Goal: Task Accomplishment & Management: Complete application form

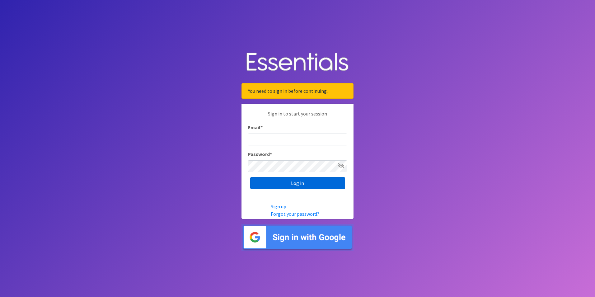
type input "[EMAIL_ADDRESS][DOMAIN_NAME]"
click at [262, 183] on input "Log in" at bounding box center [297, 183] width 95 height 12
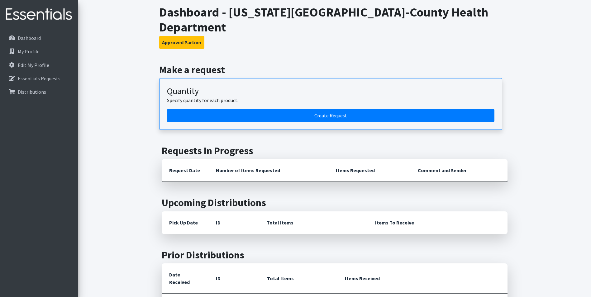
scroll to position [31, 0]
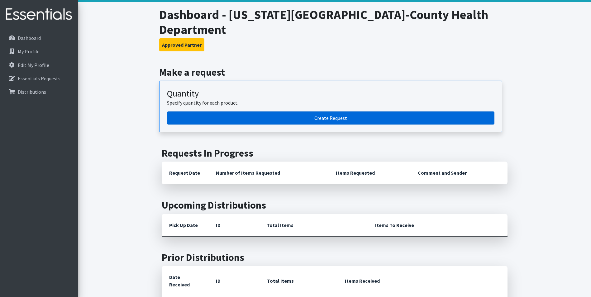
click at [311, 111] on link "Create Request" at bounding box center [330, 117] width 327 height 13
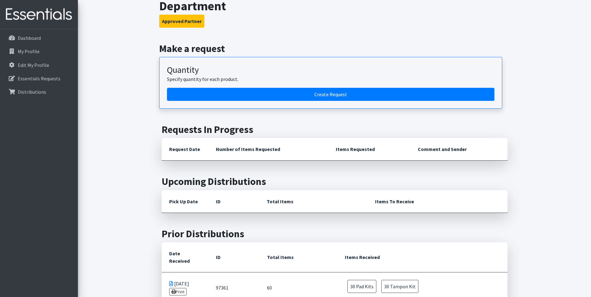
scroll to position [0, 0]
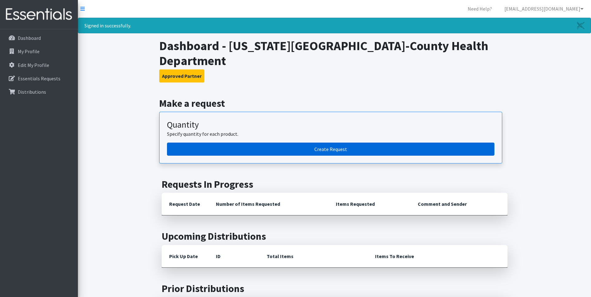
click at [345, 143] on link "Create Request" at bounding box center [330, 149] width 327 height 13
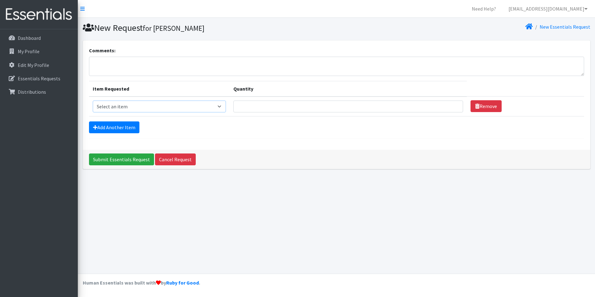
click at [141, 103] on select "Select an item Pad Kits Tampon Kit" at bounding box center [159, 107] width 133 height 12
select select "12263"
click at [93, 101] on select "Select an item Pad Kits Tampon Kit" at bounding box center [159, 107] width 133 height 12
click at [335, 111] on input "Quantity" at bounding box center [349, 107] width 230 height 12
click at [187, 108] on select "Select an item Pad Kits Tampon Kit" at bounding box center [159, 107] width 133 height 12
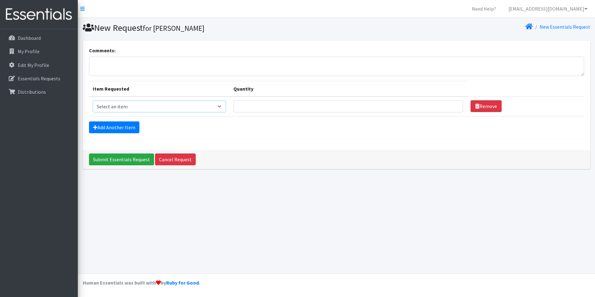
select select "12263"
click at [93, 101] on select "Select an item Pad Kits Tampon Kit" at bounding box center [159, 107] width 133 height 12
click at [286, 107] on input "Quantity" at bounding box center [349, 107] width 230 height 12
type input "50"
click at [116, 130] on link "Add Another Item" at bounding box center [114, 127] width 50 height 12
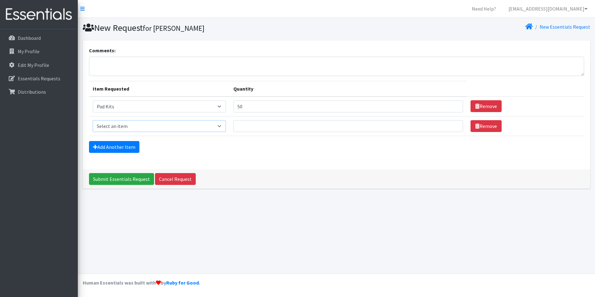
click at [168, 125] on select "Select an item Pad Kits Tampon Kit" at bounding box center [159, 126] width 133 height 12
select select "12262"
click at [93, 120] on select "Select an item Pad Kits Tampon Kit" at bounding box center [159, 126] width 133 height 12
click at [276, 124] on input "Quantity" at bounding box center [349, 126] width 230 height 12
type input "50"
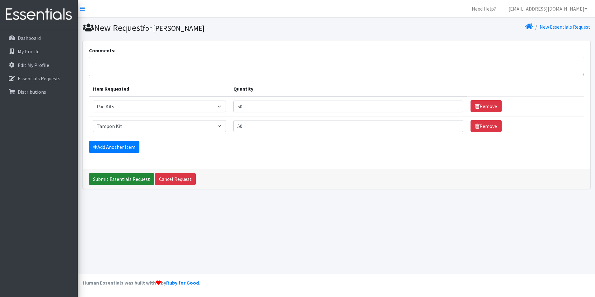
click at [108, 179] on input "Submit Essentials Request" at bounding box center [121, 179] width 65 height 12
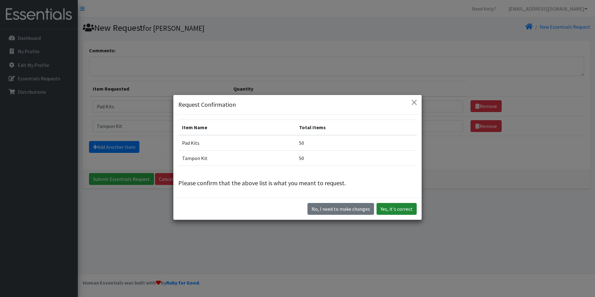
click at [403, 212] on button "Yes, it's correct" at bounding box center [397, 209] width 40 height 12
